Goal: Task Accomplishment & Management: Use online tool/utility

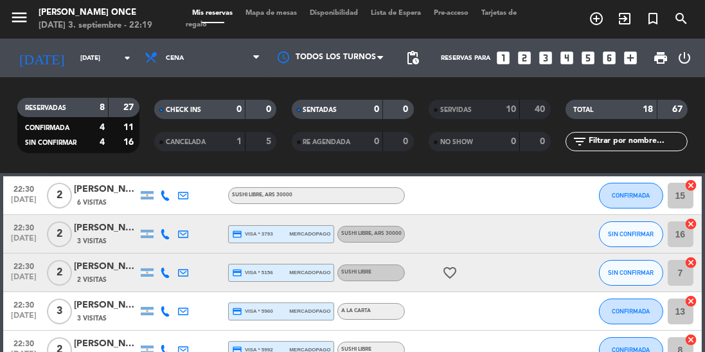
scroll to position [145, 0]
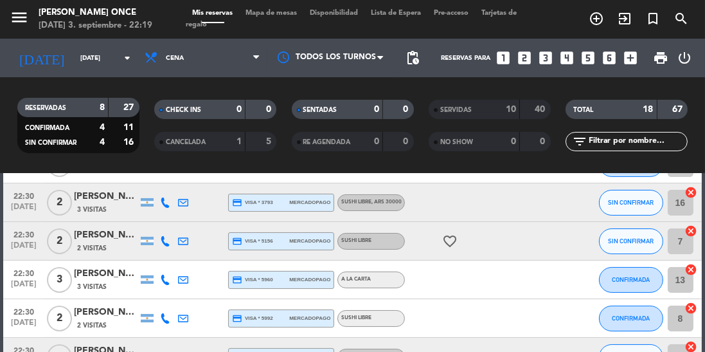
click at [356, 52] on div at bounding box center [331, 57] width 129 height 29
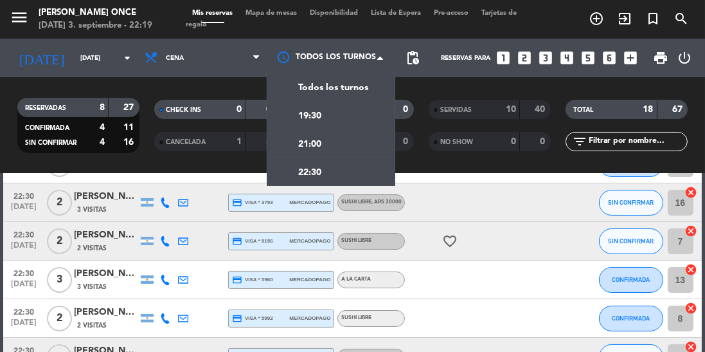
click at [352, 177] on div "22:30" at bounding box center [331, 172] width 129 height 28
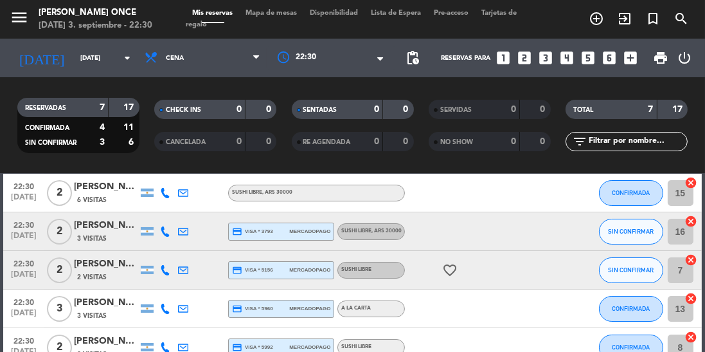
scroll to position [60, 0]
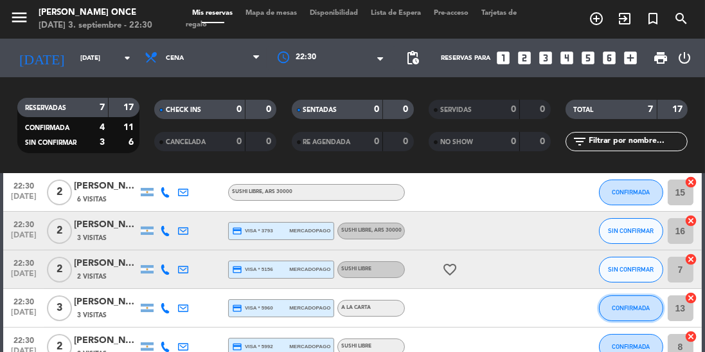
click at [631, 310] on span "CONFIRMADA" at bounding box center [631, 307] width 38 height 7
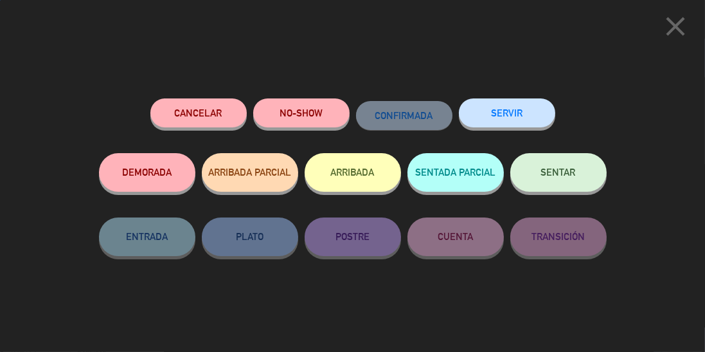
click at [527, 111] on button "SERVIR" at bounding box center [507, 112] width 96 height 29
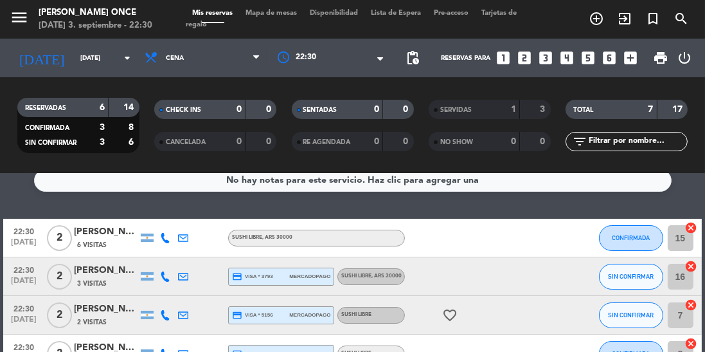
scroll to position [3, 0]
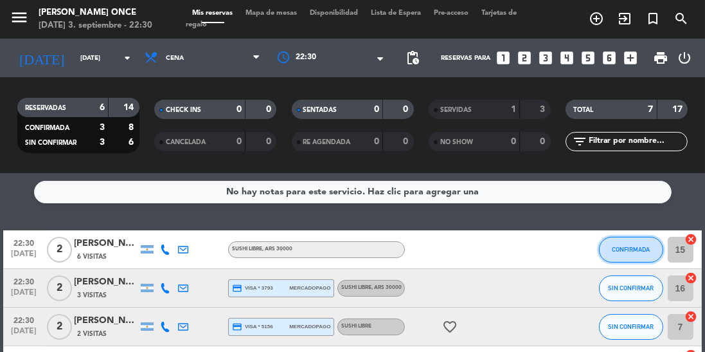
click at [635, 250] on span "CONFIRMADA" at bounding box center [631, 249] width 38 height 7
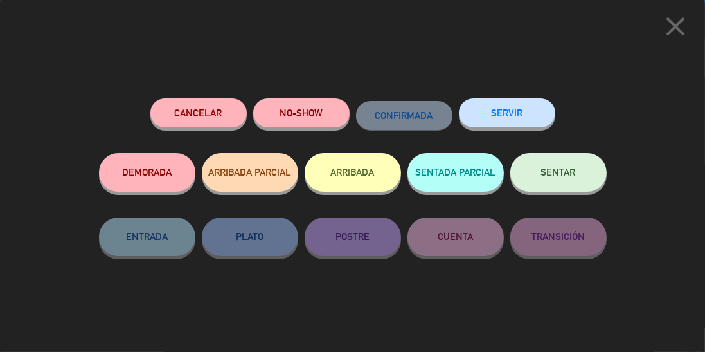
click at [513, 114] on button "SERVIR" at bounding box center [507, 112] width 96 height 29
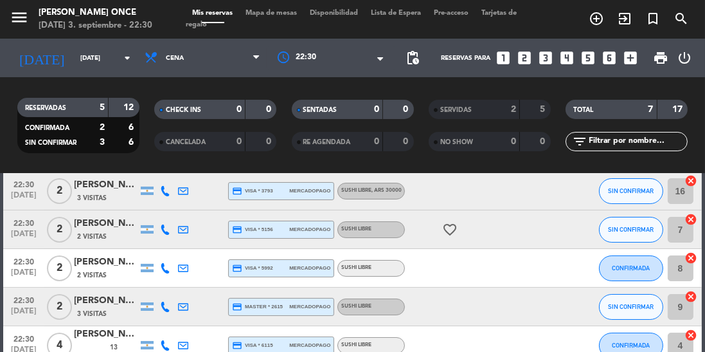
scroll to position [63, 0]
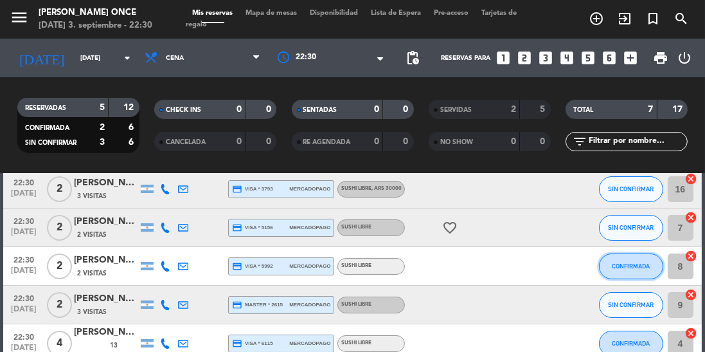
click at [654, 267] on button "CONFIRMADA" at bounding box center [631, 266] width 64 height 26
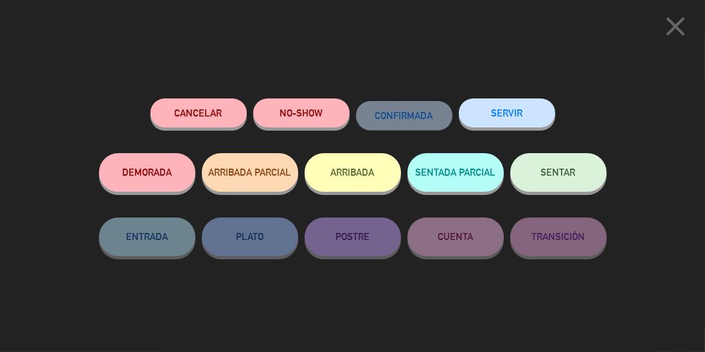
click at [538, 112] on button "SERVIR" at bounding box center [507, 112] width 96 height 29
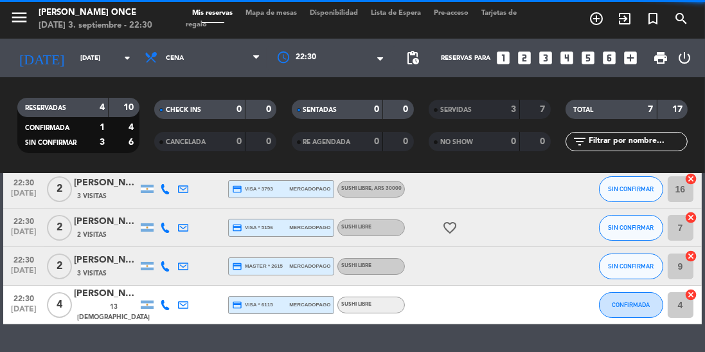
scroll to position [37, 0]
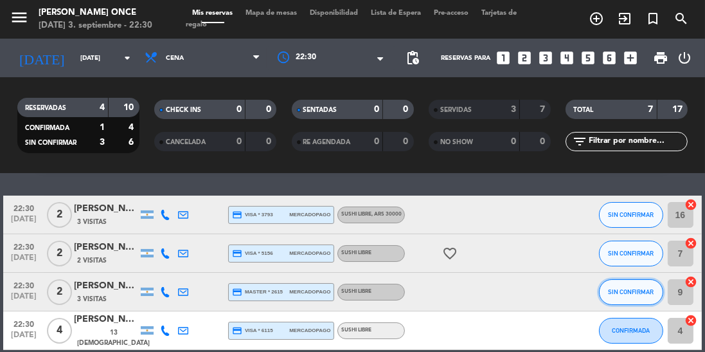
click at [644, 299] on button "SIN CONFIRMAR" at bounding box center [631, 292] width 64 height 26
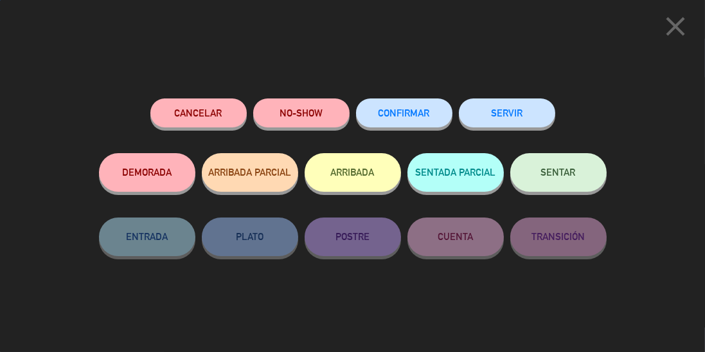
click at [516, 113] on button "SERVIR" at bounding box center [507, 112] width 96 height 29
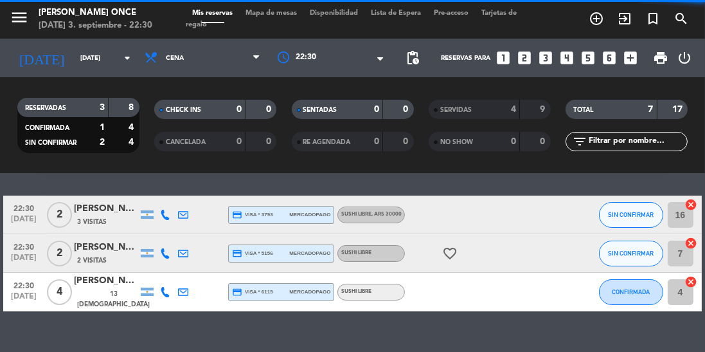
scroll to position [0, 0]
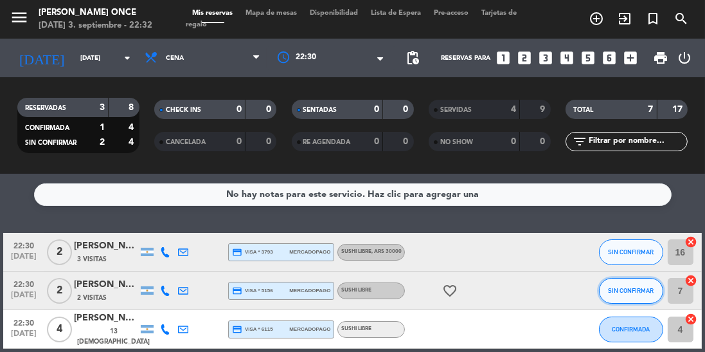
click at [630, 296] on button "SIN CONFIRMAR" at bounding box center [631, 291] width 64 height 26
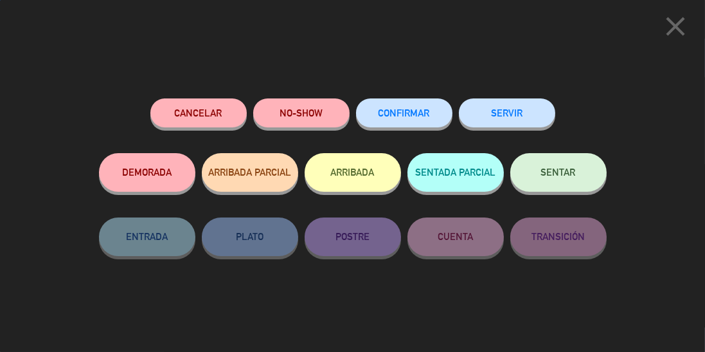
click at [518, 122] on button "SERVIR" at bounding box center [507, 112] width 96 height 29
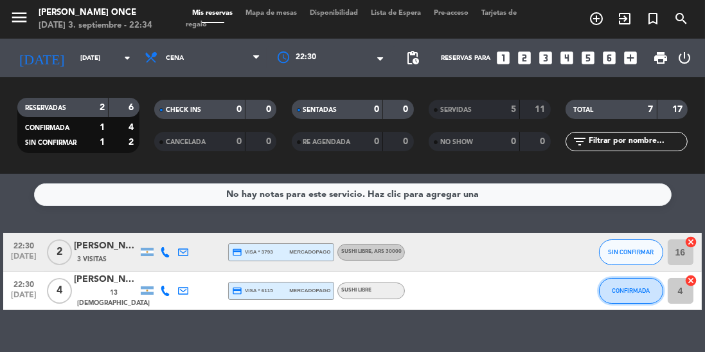
click at [619, 293] on span "CONFIRMADA" at bounding box center [631, 290] width 38 height 7
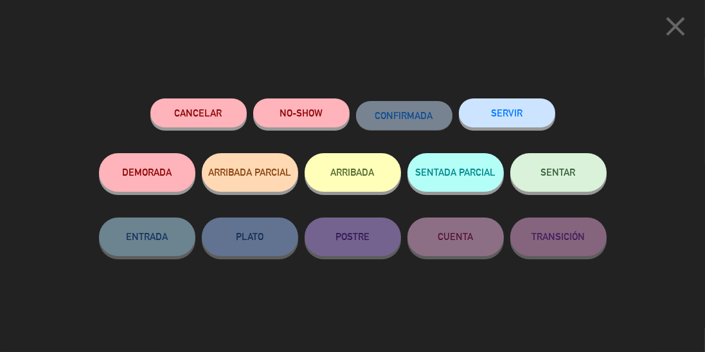
click at [523, 110] on button "SERVIR" at bounding box center [507, 112] width 96 height 29
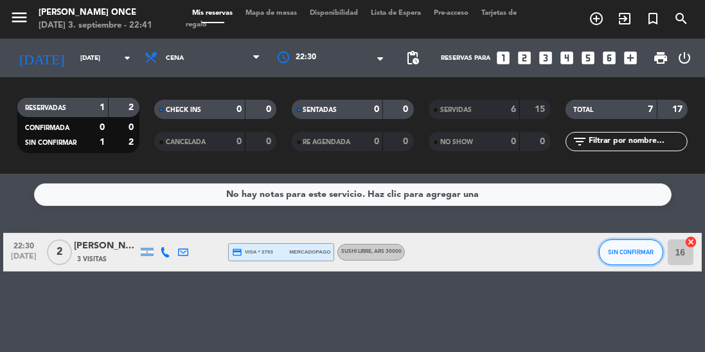
click at [630, 260] on button "SIN CONFIRMAR" at bounding box center [631, 252] width 64 height 26
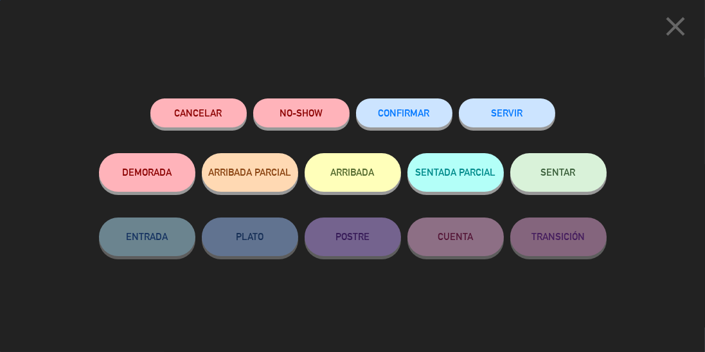
click at [528, 108] on button "SERVIR" at bounding box center [507, 112] width 96 height 29
